Goal: Task Accomplishment & Management: Manage account settings

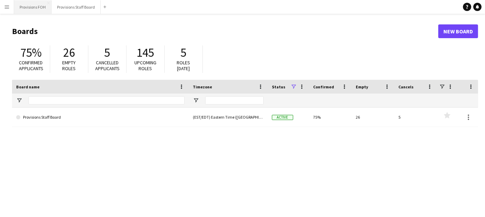
click at [36, 13] on button "Provisions FOH Close" at bounding box center [32, 6] width 37 height 13
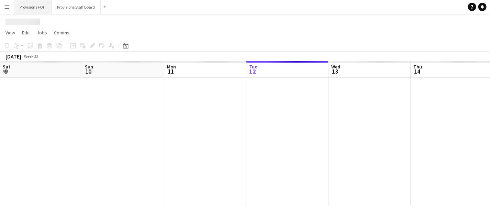
scroll to position [0, 164]
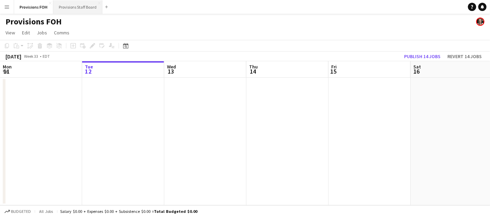
click at [69, 11] on button "Provisions Staff Board Close" at bounding box center [77, 6] width 49 height 13
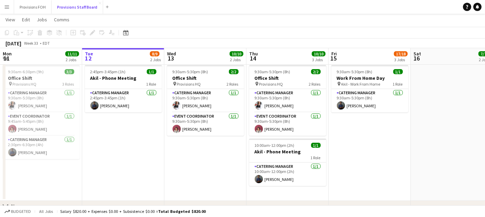
scroll to position [273, 0]
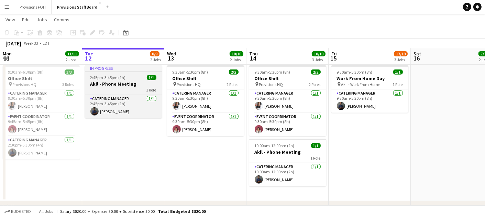
click at [110, 89] on div "1 Role" at bounding box center [123, 89] width 77 height 5
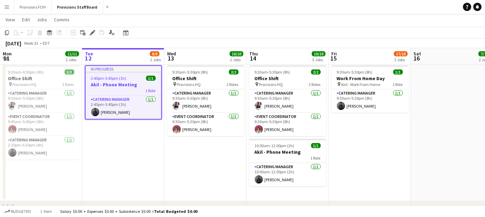
click at [2, 6] on button "Menu" at bounding box center [7, 7] width 14 height 14
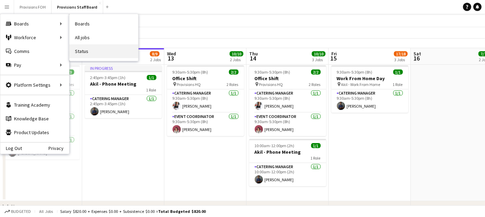
click at [92, 53] on link "Status" at bounding box center [103, 51] width 69 height 14
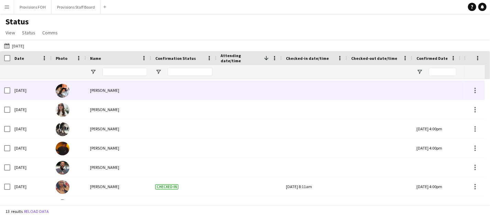
scroll to position [129, 0]
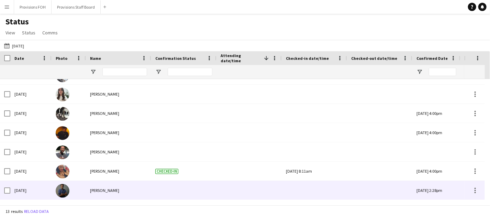
click at [316, 189] on div at bounding box center [314, 190] width 57 height 19
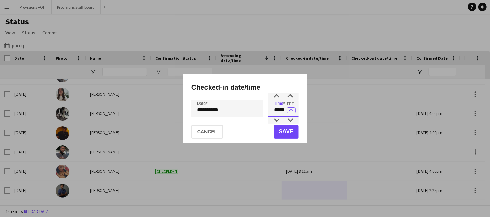
click at [285, 111] on input "*****" at bounding box center [283, 108] width 30 height 17
type input "*****"
click at [287, 129] on button "Save" at bounding box center [286, 132] width 25 height 14
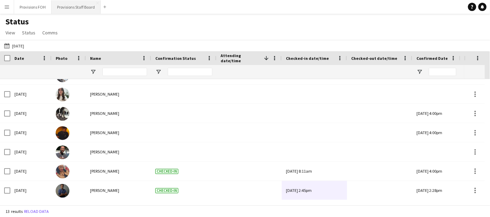
click at [80, 4] on button "Provisions Staff Board Close" at bounding box center [76, 6] width 49 height 13
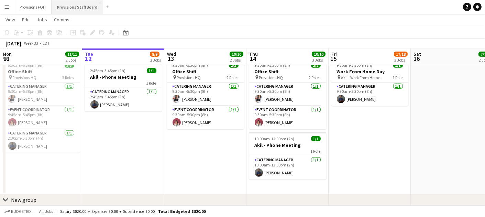
scroll to position [280, 0]
